Goal: Complete application form

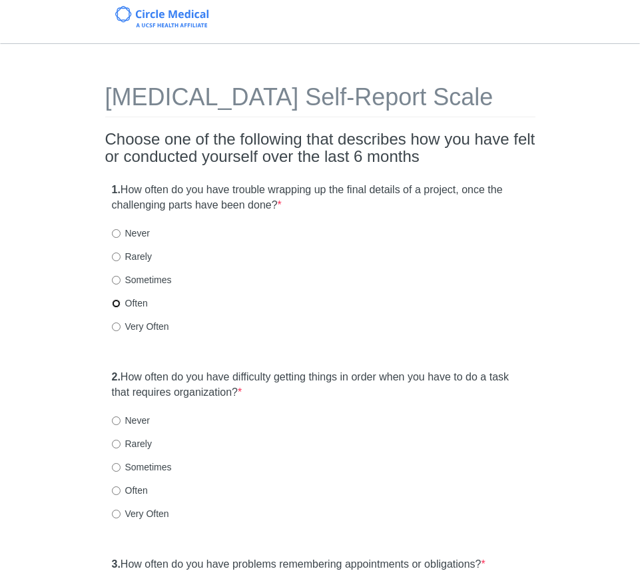
click at [115, 303] on input "Often" at bounding box center [116, 303] width 9 height 9
radio input "true"
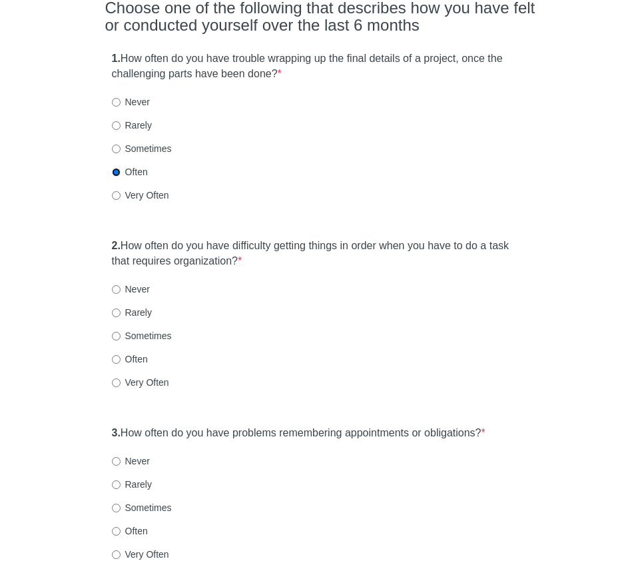
scroll to position [130, 0]
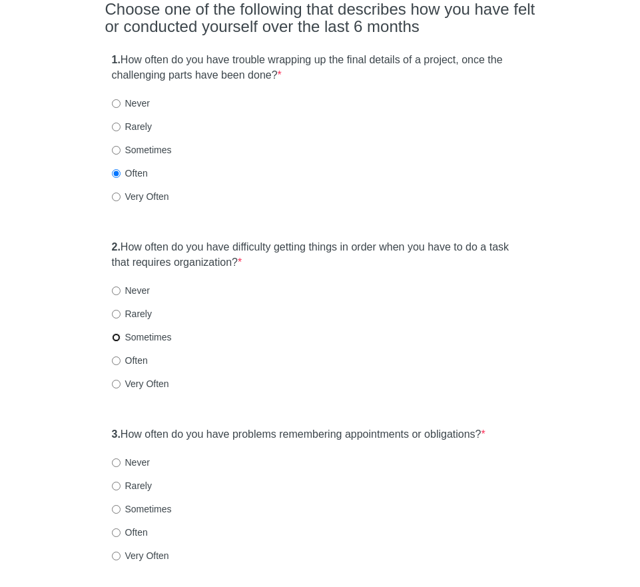
click at [115, 337] on input "Sometimes" at bounding box center [116, 337] width 9 height 9
radio input "true"
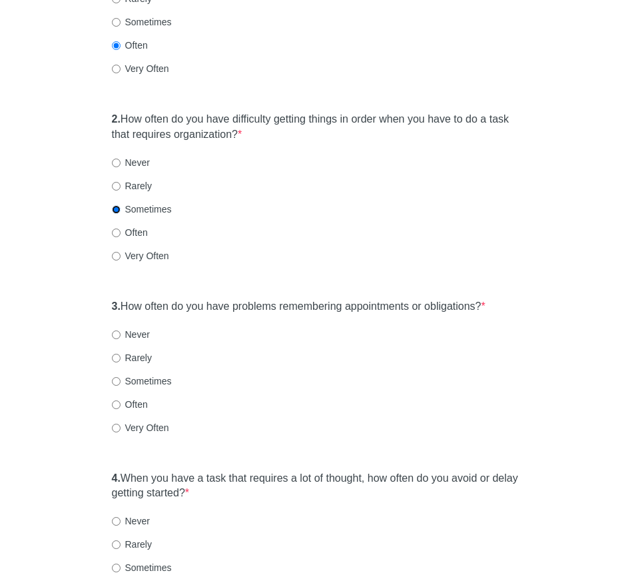
scroll to position [257, 0]
click at [115, 405] on input "Often" at bounding box center [116, 405] width 9 height 9
radio input "true"
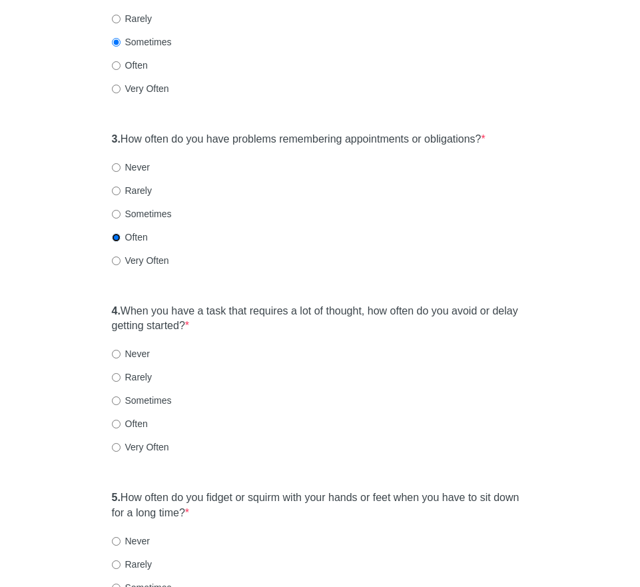
scroll to position [423, 0]
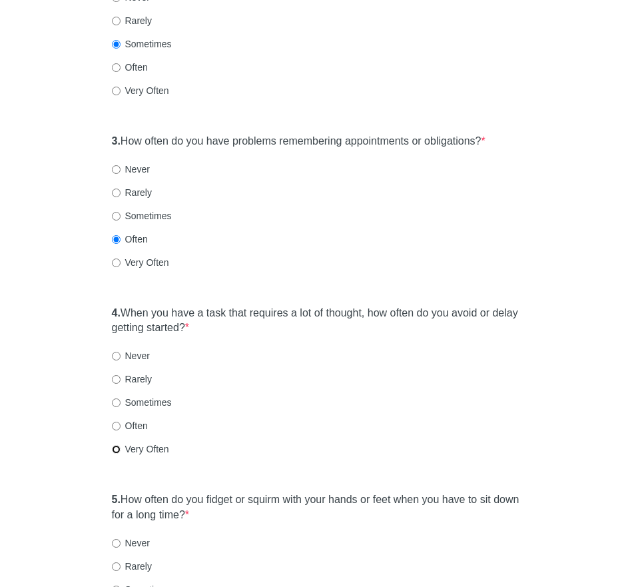
click at [116, 450] on input "Very Often" at bounding box center [116, 449] width 9 height 9
radio input "true"
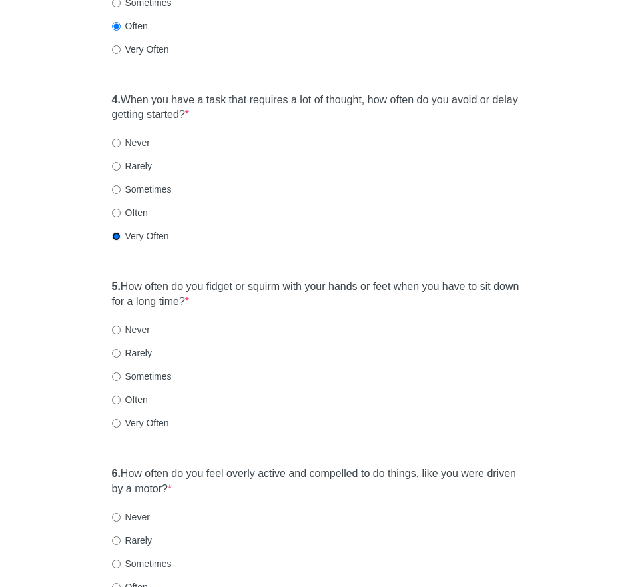
scroll to position [639, 0]
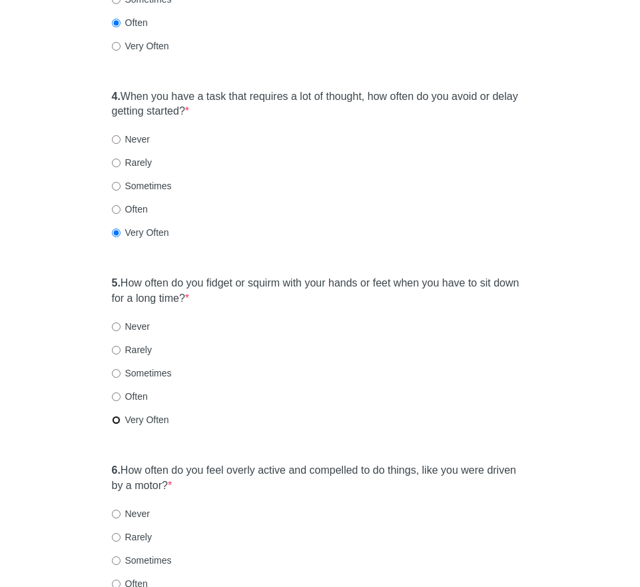
click at [119, 417] on input "Very Often" at bounding box center [116, 420] width 9 height 9
radio input "true"
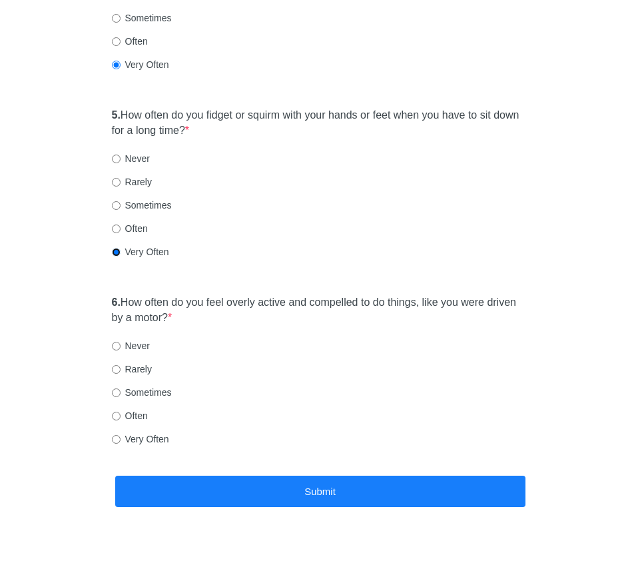
scroll to position [808, 0]
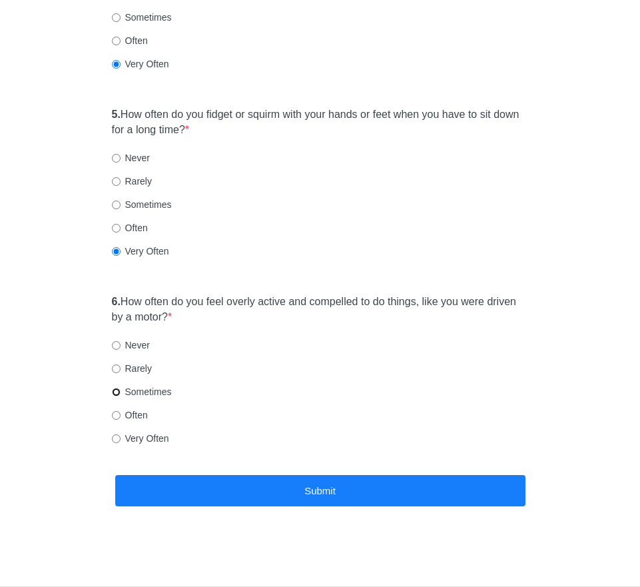
click at [116, 389] on input "Sometimes" at bounding box center [116, 392] width 9 height 9
radio input "true"
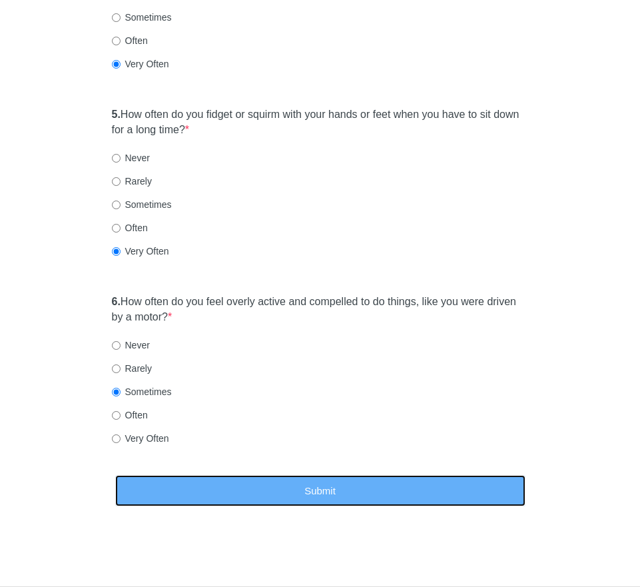
click at [236, 488] on button "Submit" at bounding box center [320, 490] width 410 height 31
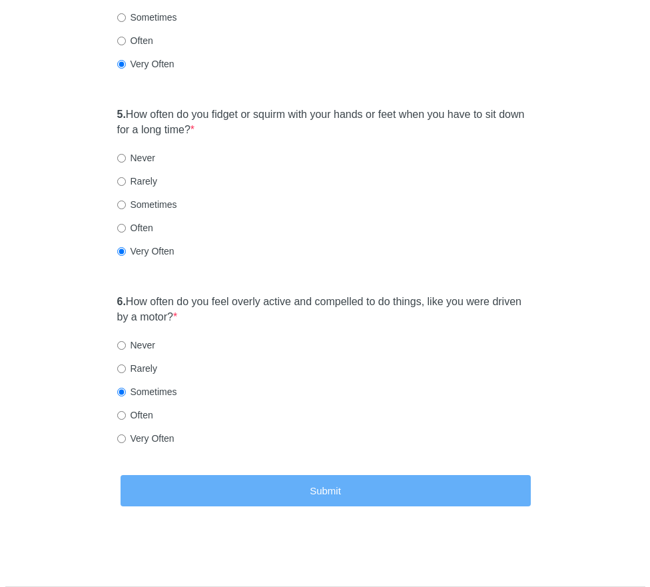
scroll to position [0, 0]
